Goal: Check status: Check status

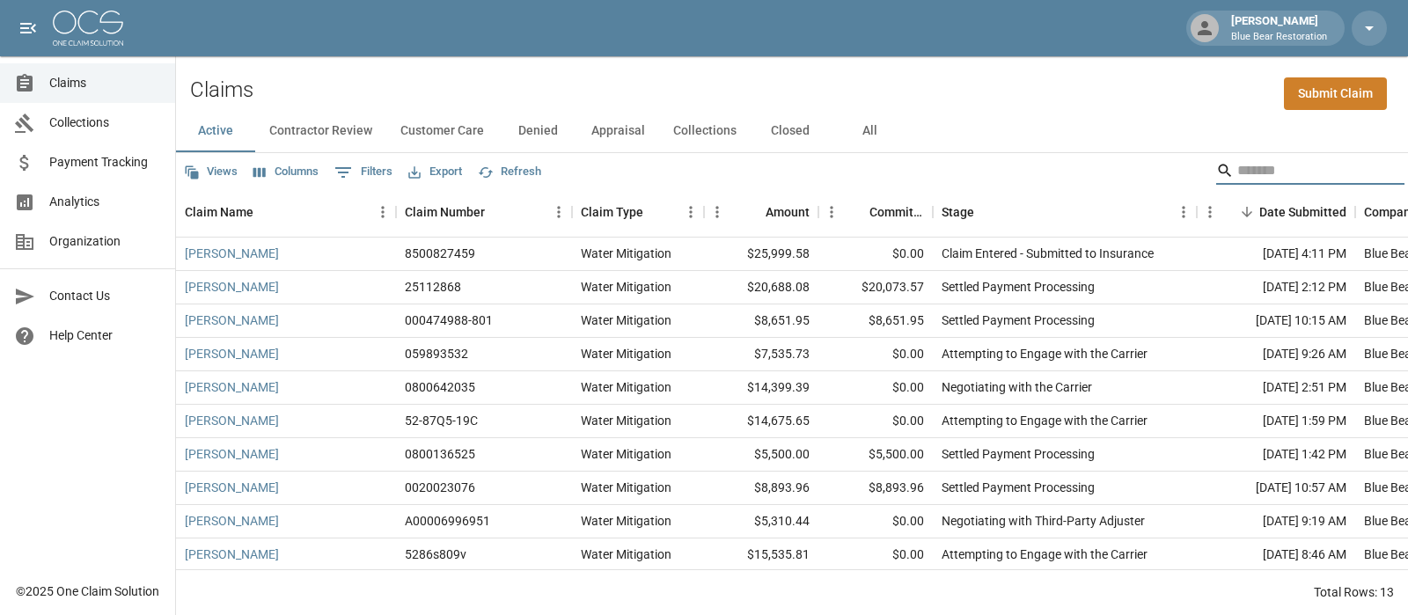
click at [1237, 163] on input "Search" at bounding box center [1307, 171] width 141 height 28
click at [248, 253] on link "[PERSON_NAME]" at bounding box center [232, 254] width 94 height 18
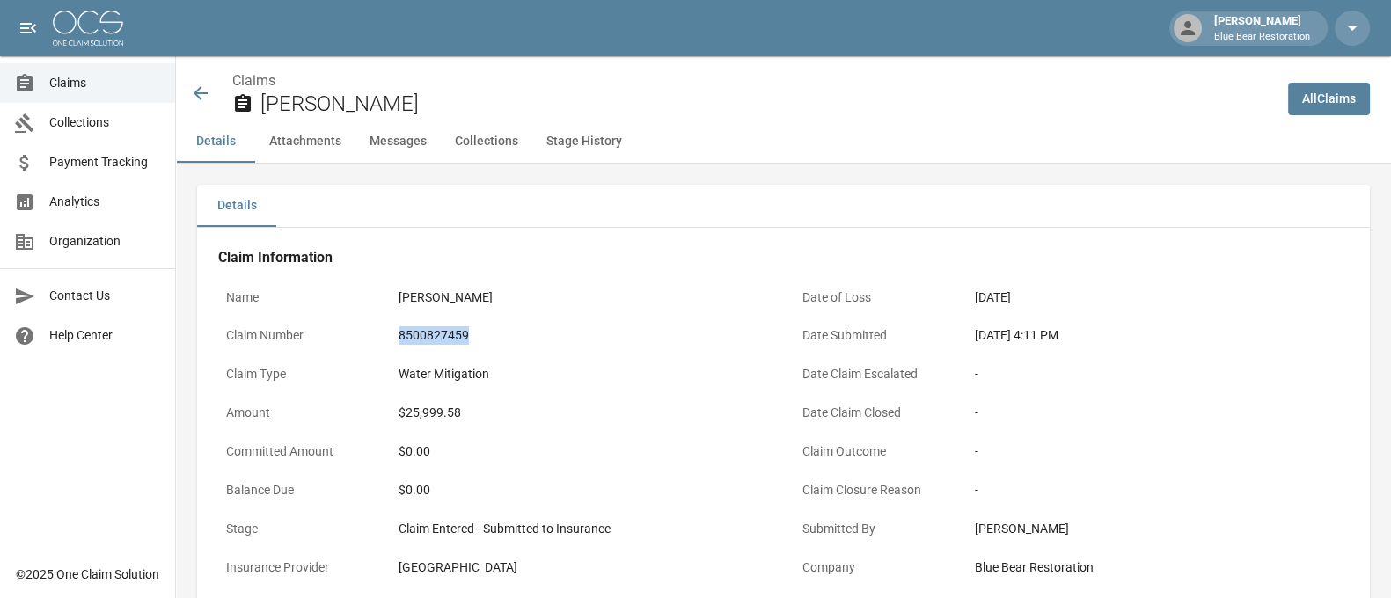
drag, startPoint x: 475, startPoint y: 335, endPoint x: 390, endPoint y: 334, distance: 85.4
click at [391, 334] on div "8500827459" at bounding box center [582, 336] width 383 height 34
click at [194, 90] on icon at bounding box center [200, 93] width 21 height 21
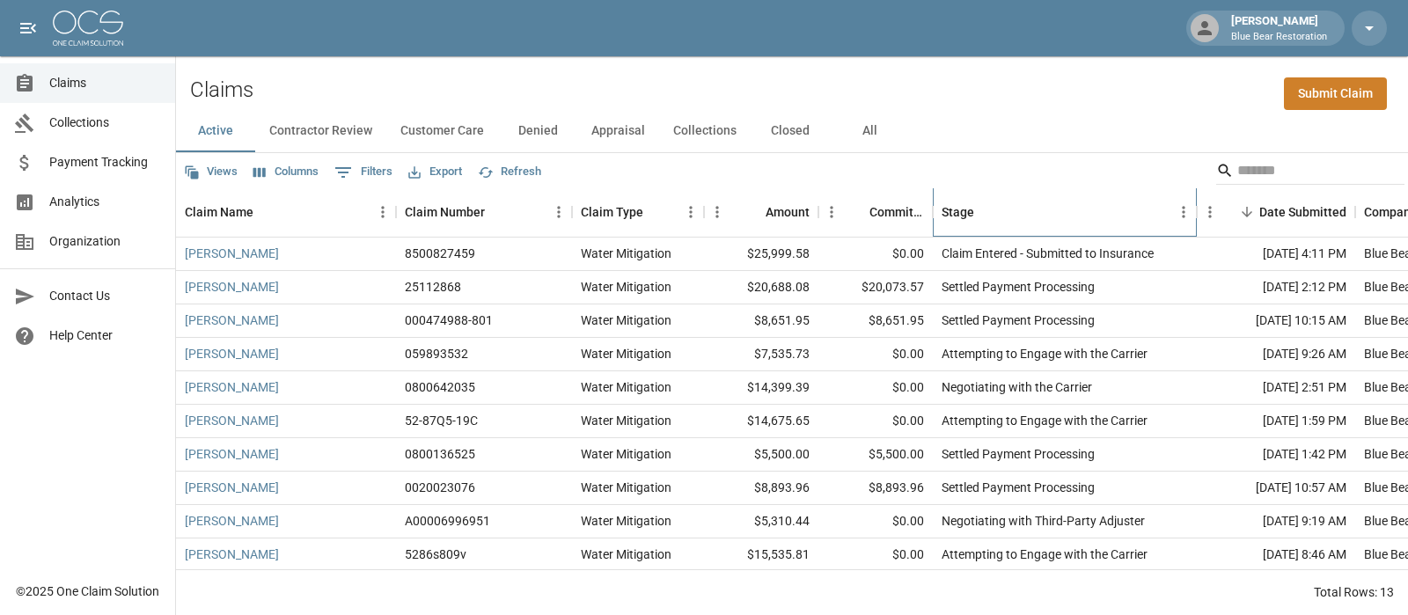
click at [954, 206] on div "Stage" at bounding box center [957, 211] width 33 height 49
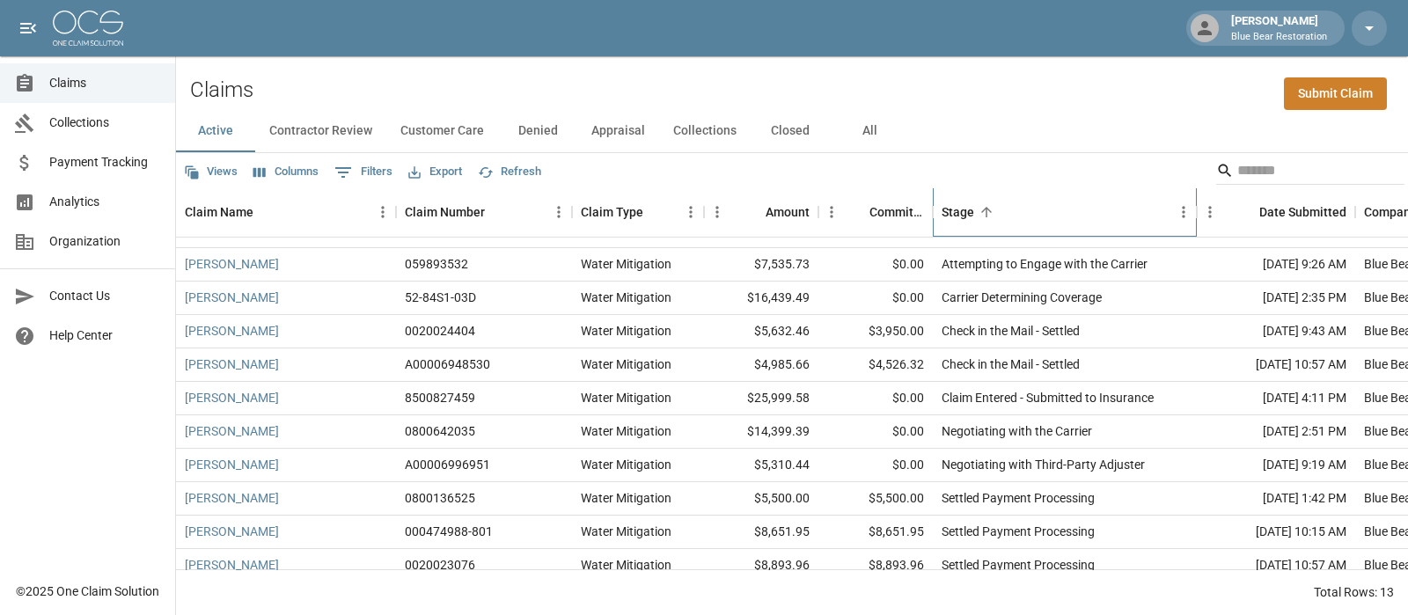
scroll to position [119, 0]
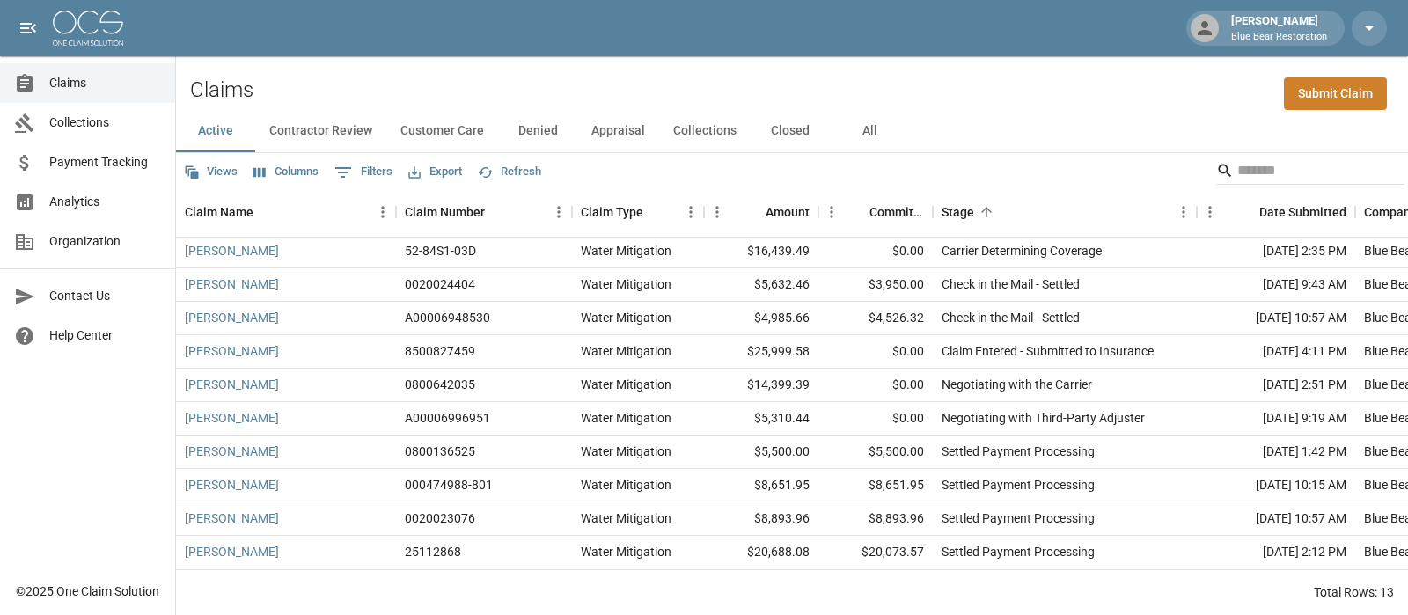
click at [82, 26] on img at bounding box center [88, 28] width 70 height 35
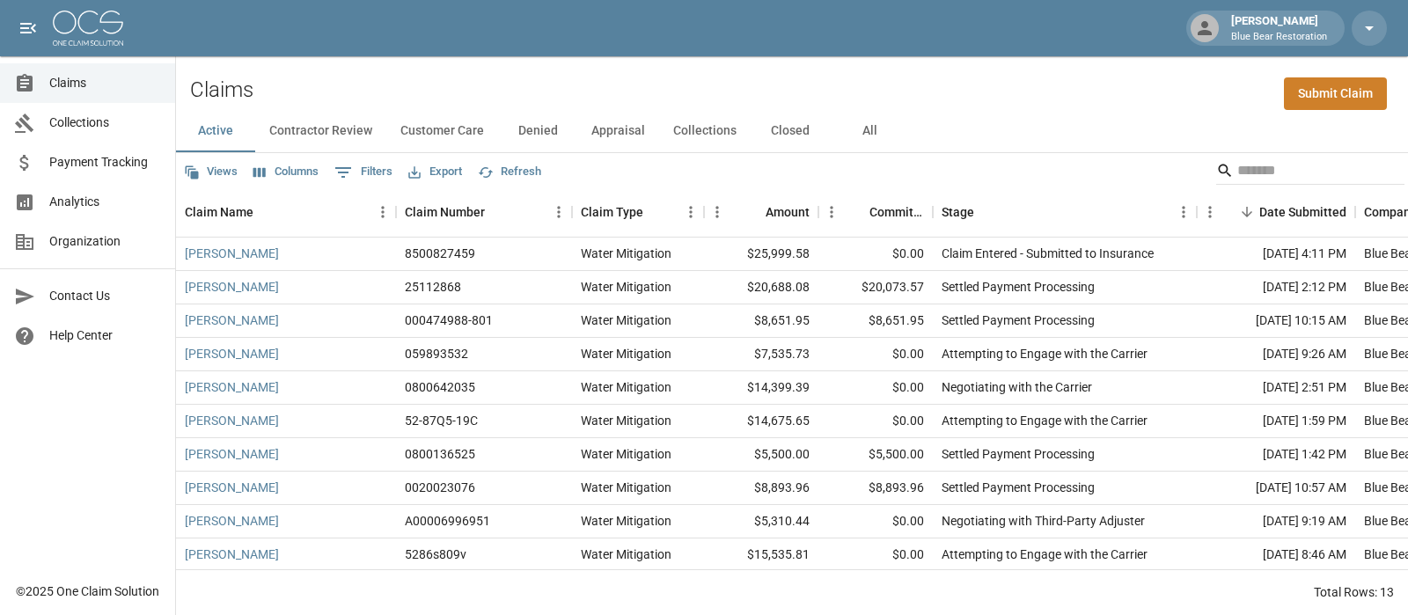
click at [321, 125] on button "Contractor Review" at bounding box center [320, 131] width 131 height 42
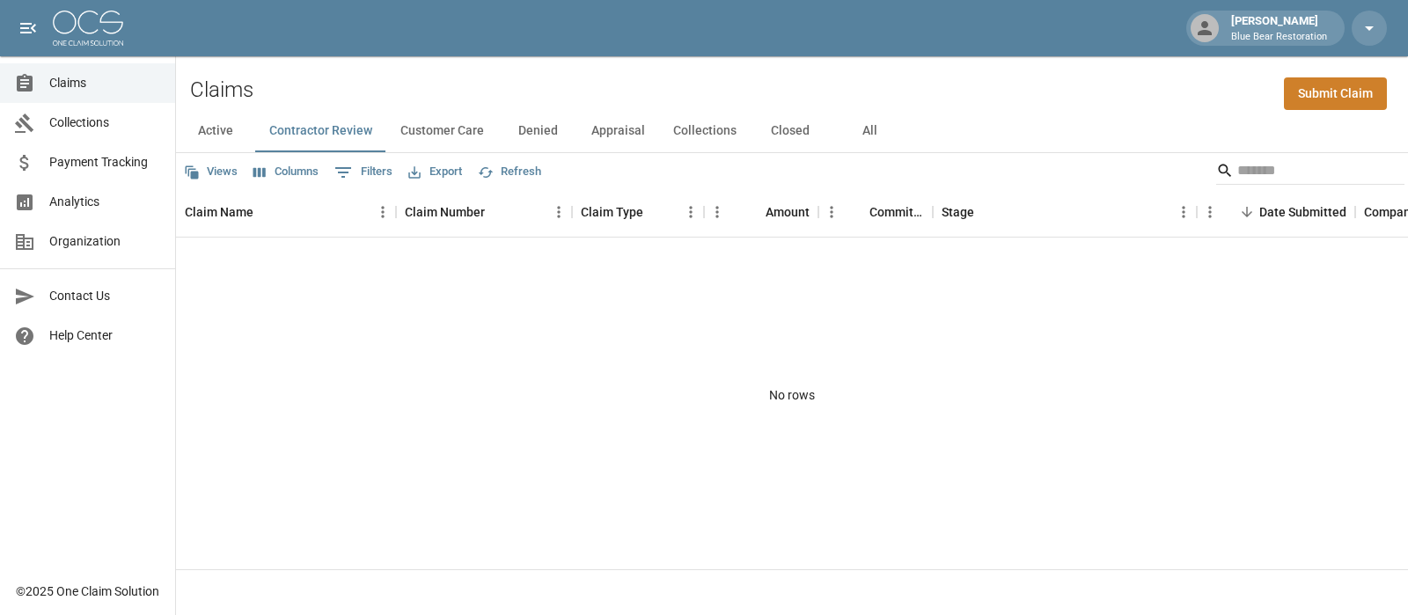
click at [449, 131] on button "Customer Care" at bounding box center [442, 131] width 112 height 42
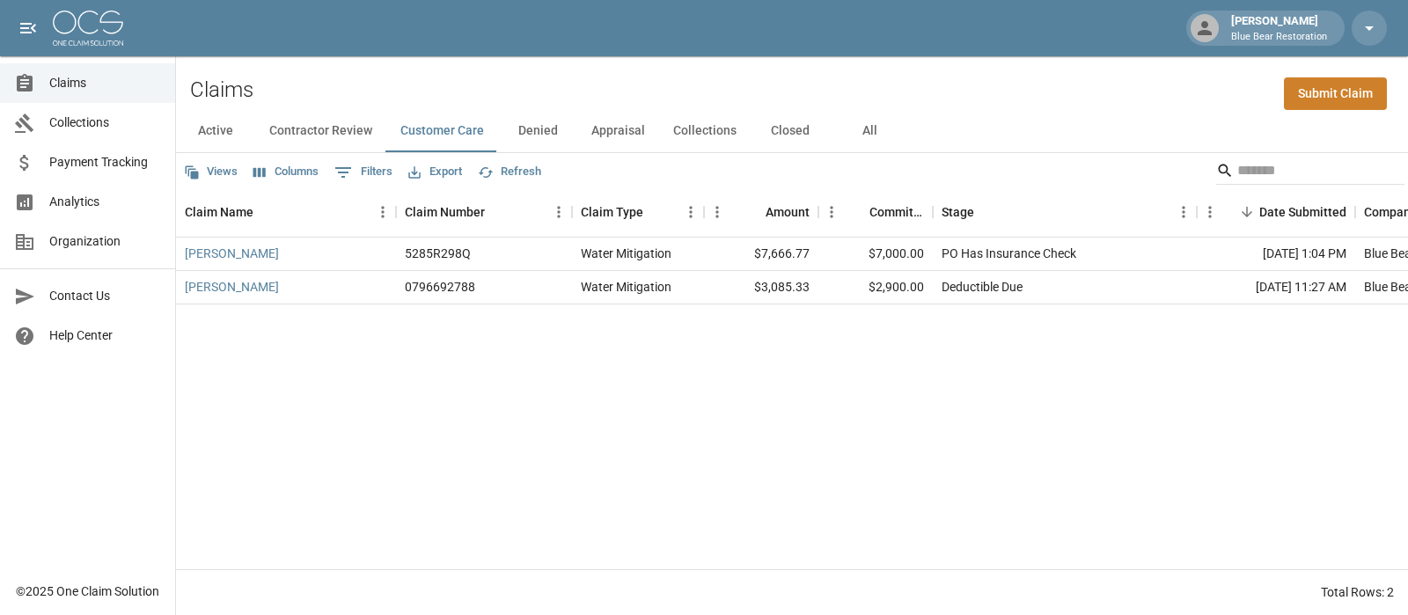
click at [544, 127] on button "Denied" at bounding box center [537, 131] width 79 height 42
